Goal: Navigation & Orientation: Find specific page/section

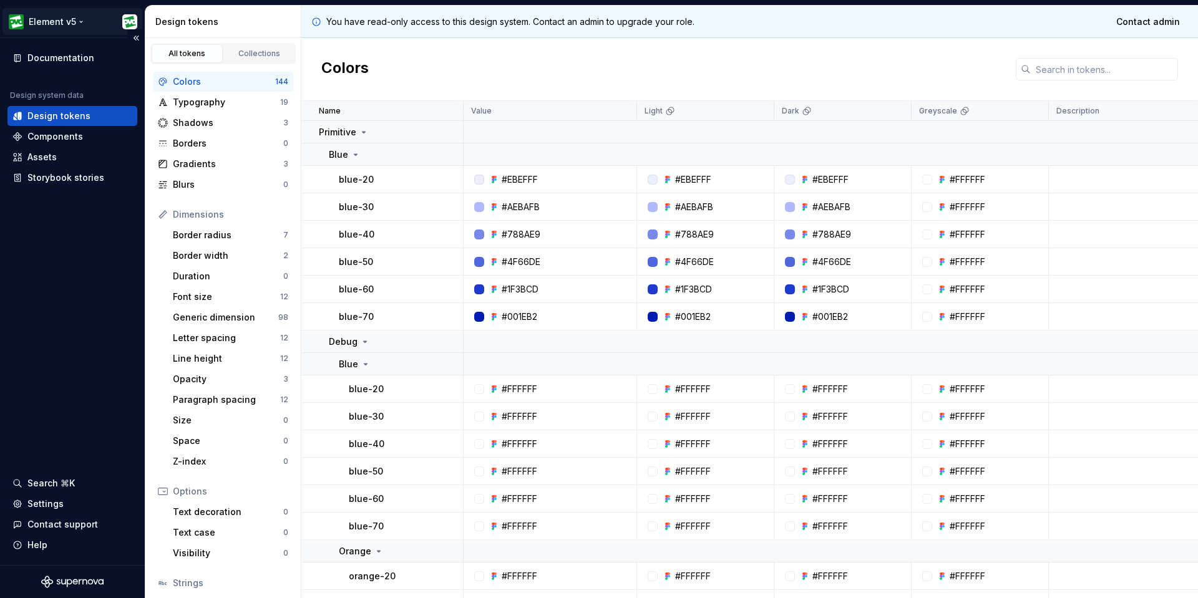
click at [130, 21] on html "Element v5 Documentation Design system data Design tokens Components Assets Sto…" at bounding box center [599, 299] width 1198 height 598
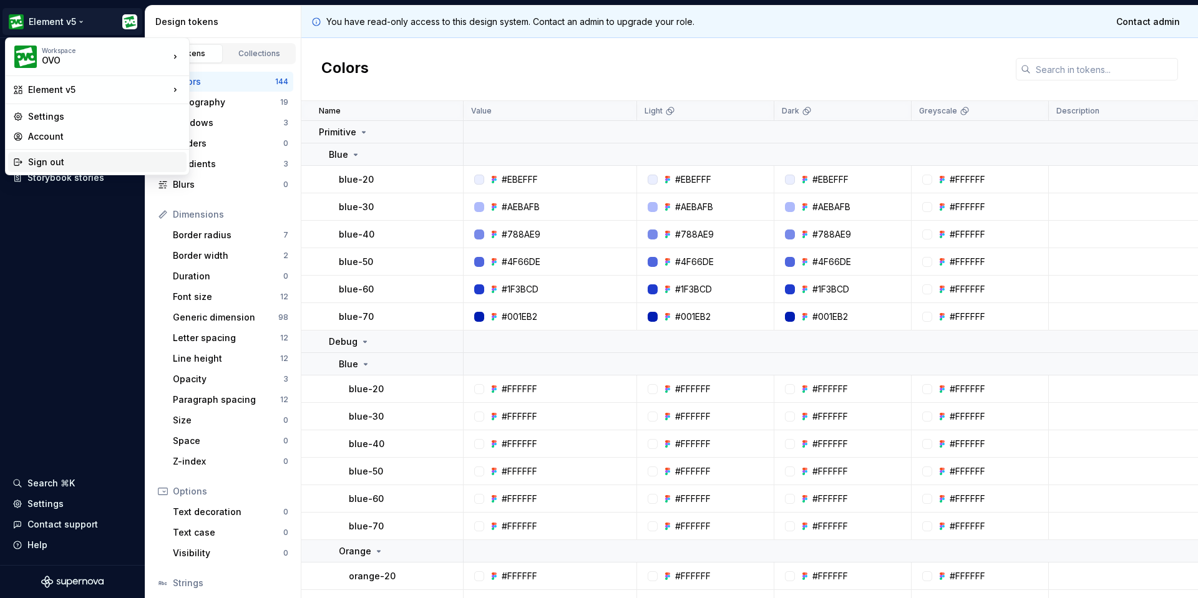
click at [54, 165] on div "Sign out" at bounding box center [104, 162] width 153 height 12
